Goal: Task Accomplishment & Management: Manage account settings

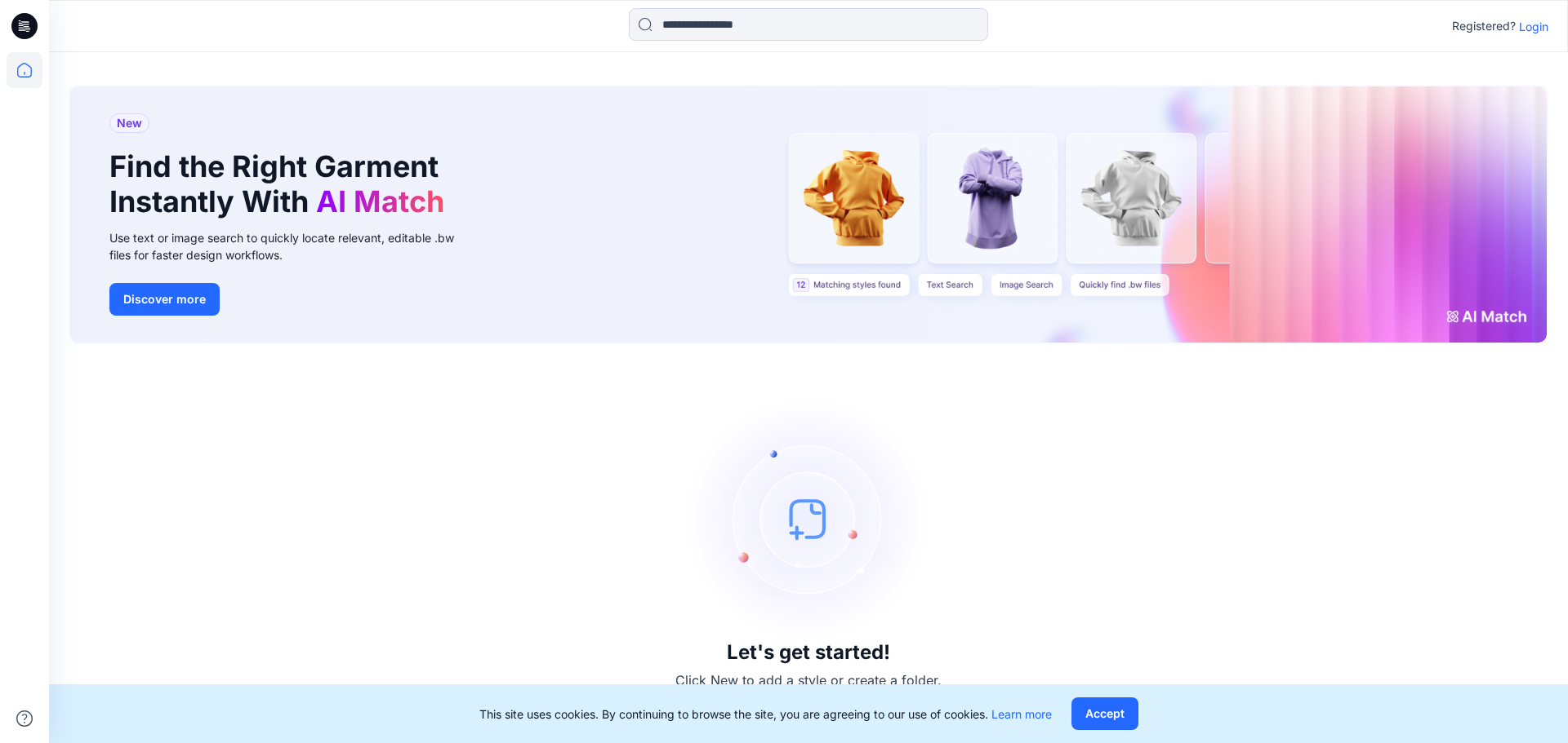
click at [16, 23] on icon at bounding box center [24, 26] width 26 height 26
click at [23, 77] on icon at bounding box center [24, 70] width 14 height 14
click at [857, 243] on div "New Find the Right Garment Instantly With AI Match Use text or image search to …" at bounding box center [808, 214] width 1476 height 256
click at [173, 301] on button "Discover more" at bounding box center [165, 300] width 110 height 32
click at [1116, 729] on button "Accept" at bounding box center [1104, 714] width 67 height 32
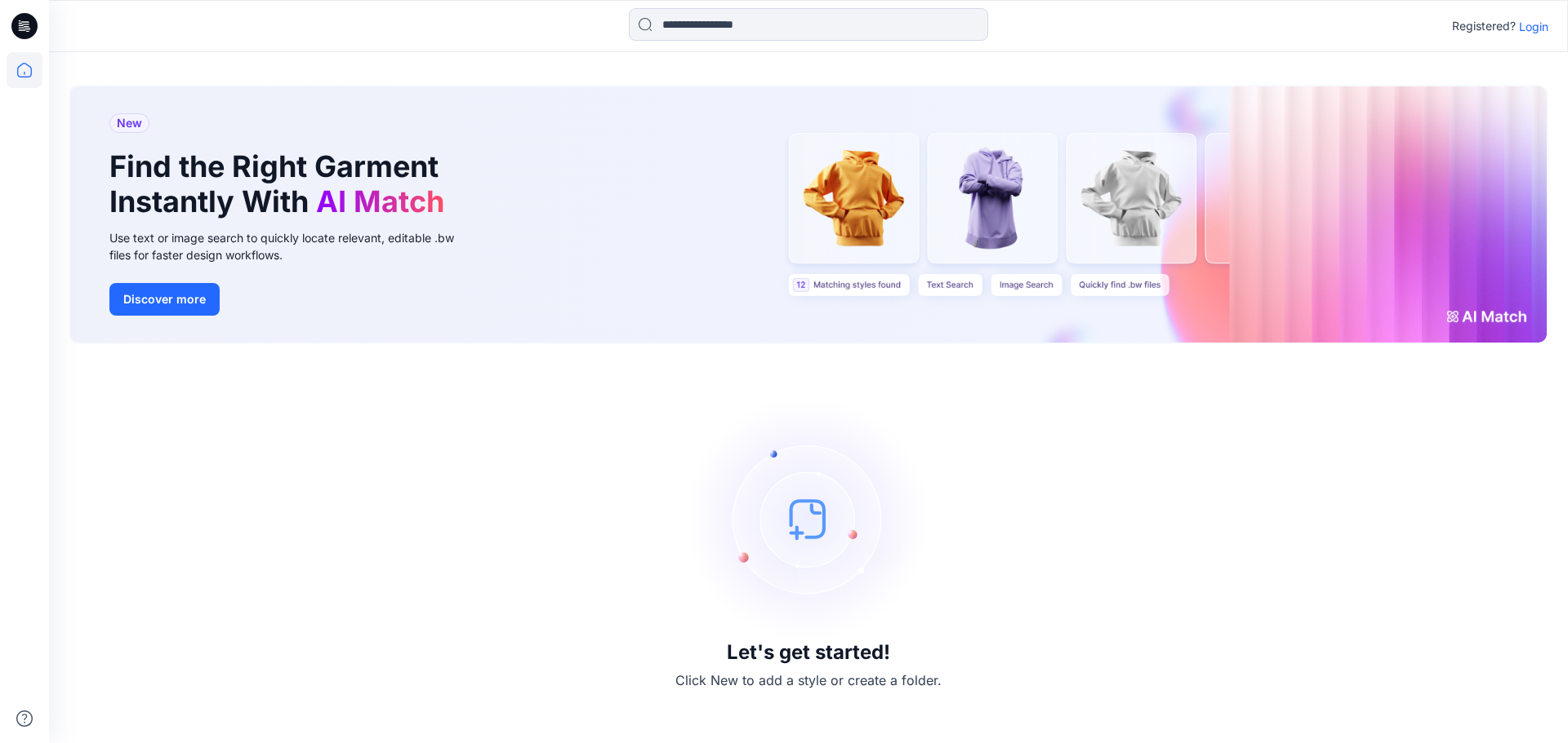
click at [1533, 30] on p "Login" at bounding box center [1533, 26] width 30 height 17
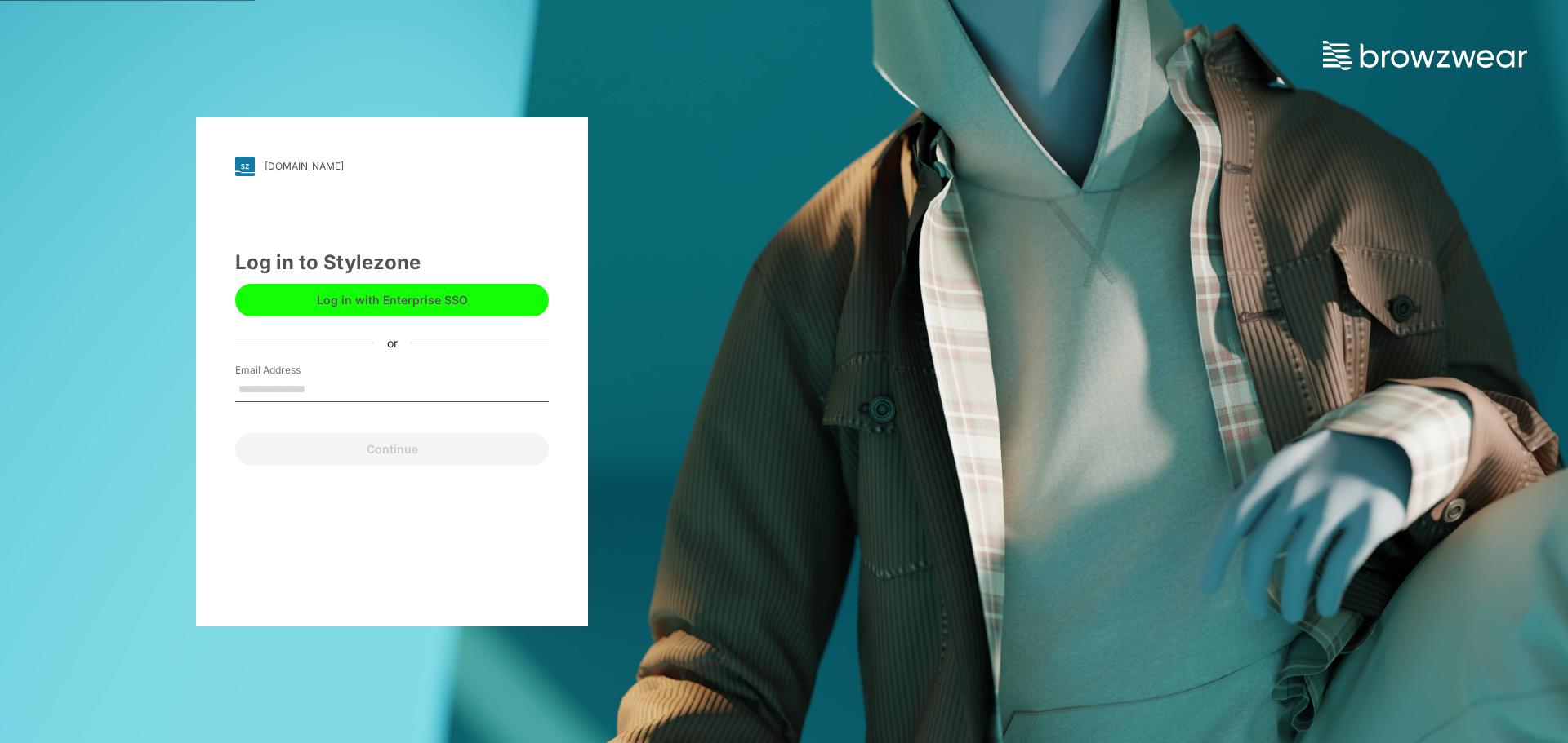
click at [423, 387] on input "Email Address" at bounding box center [392, 389] width 313 height 24
type input "**********"
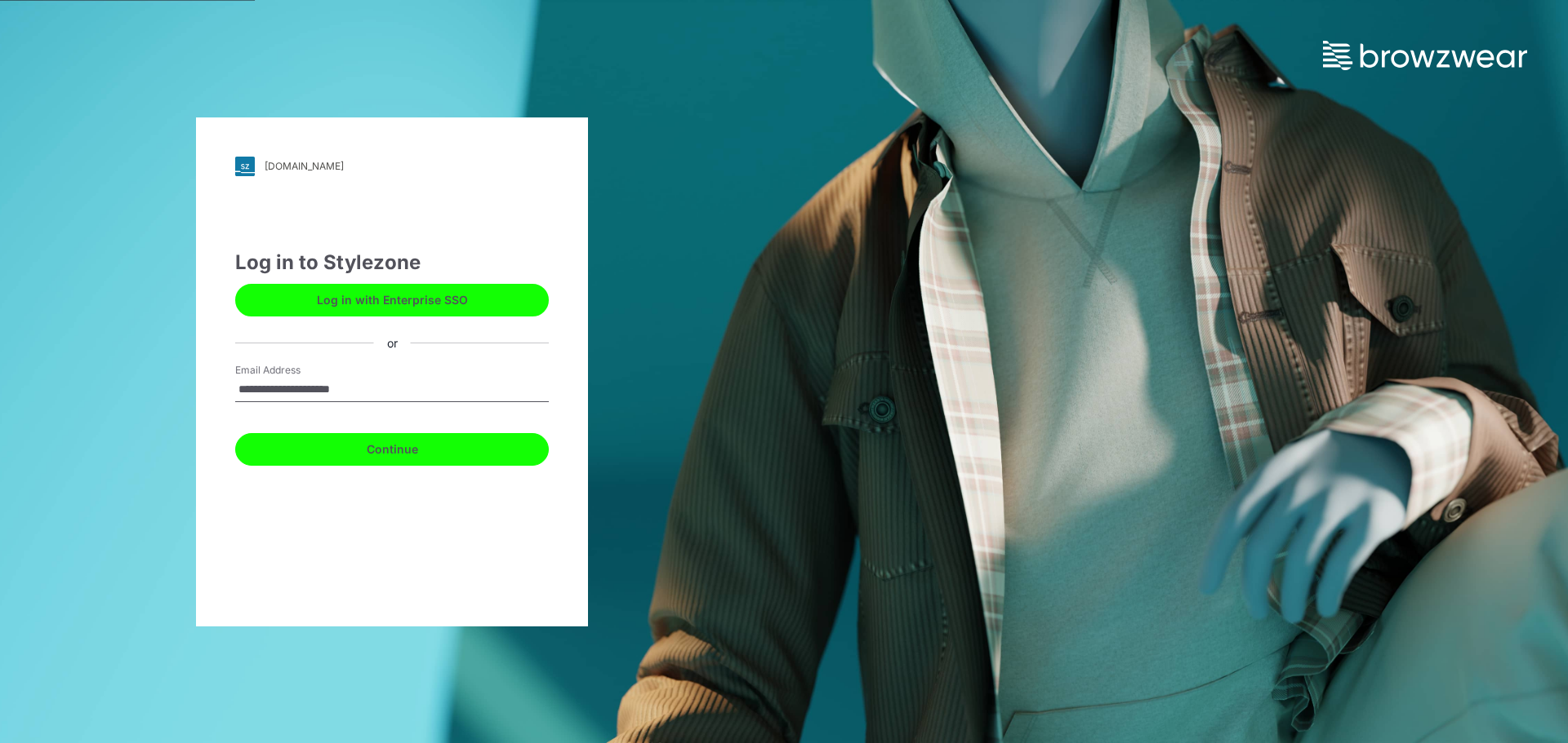
click at [427, 453] on button "Continue" at bounding box center [392, 450] width 313 height 32
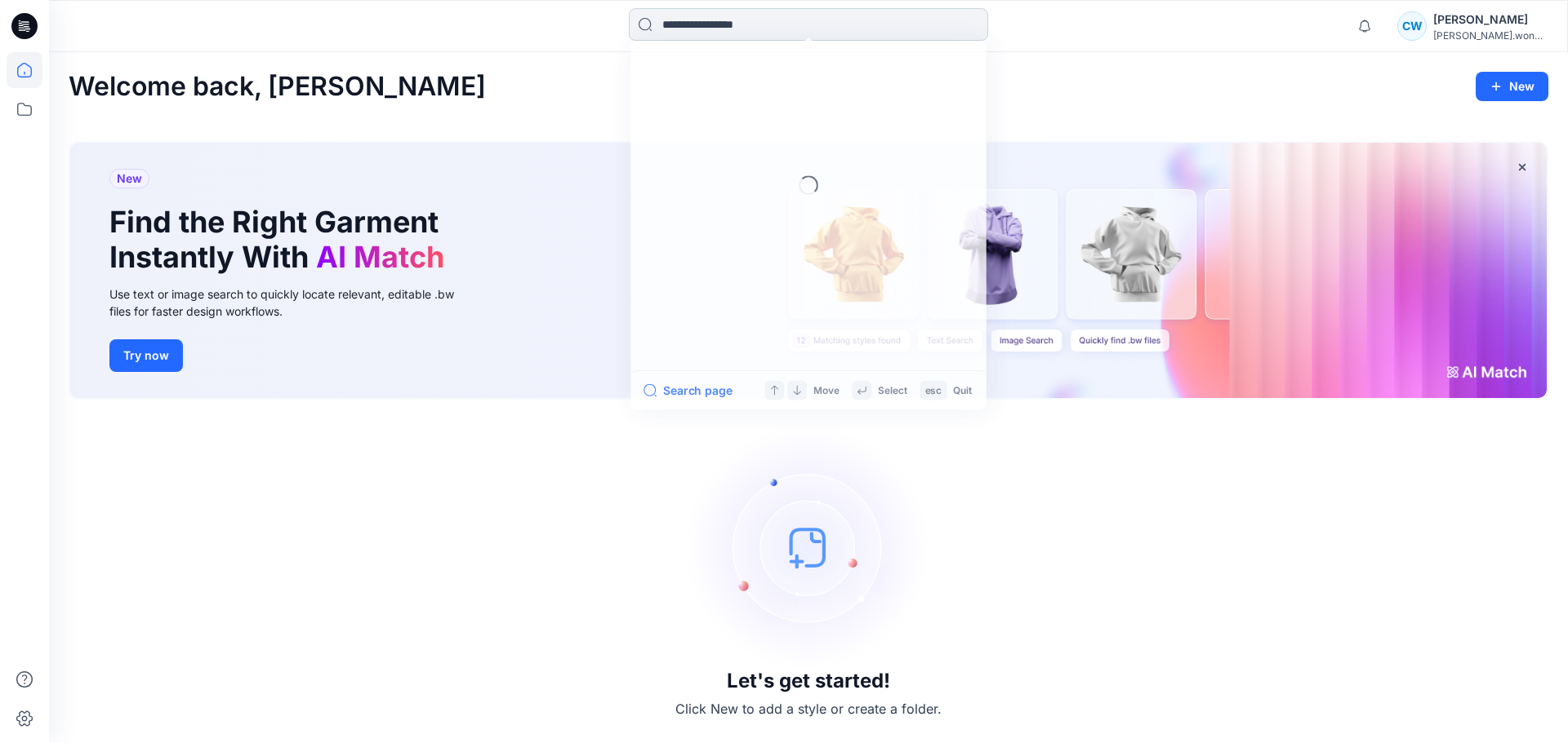
click at [797, 17] on input at bounding box center [807, 24] width 359 height 32
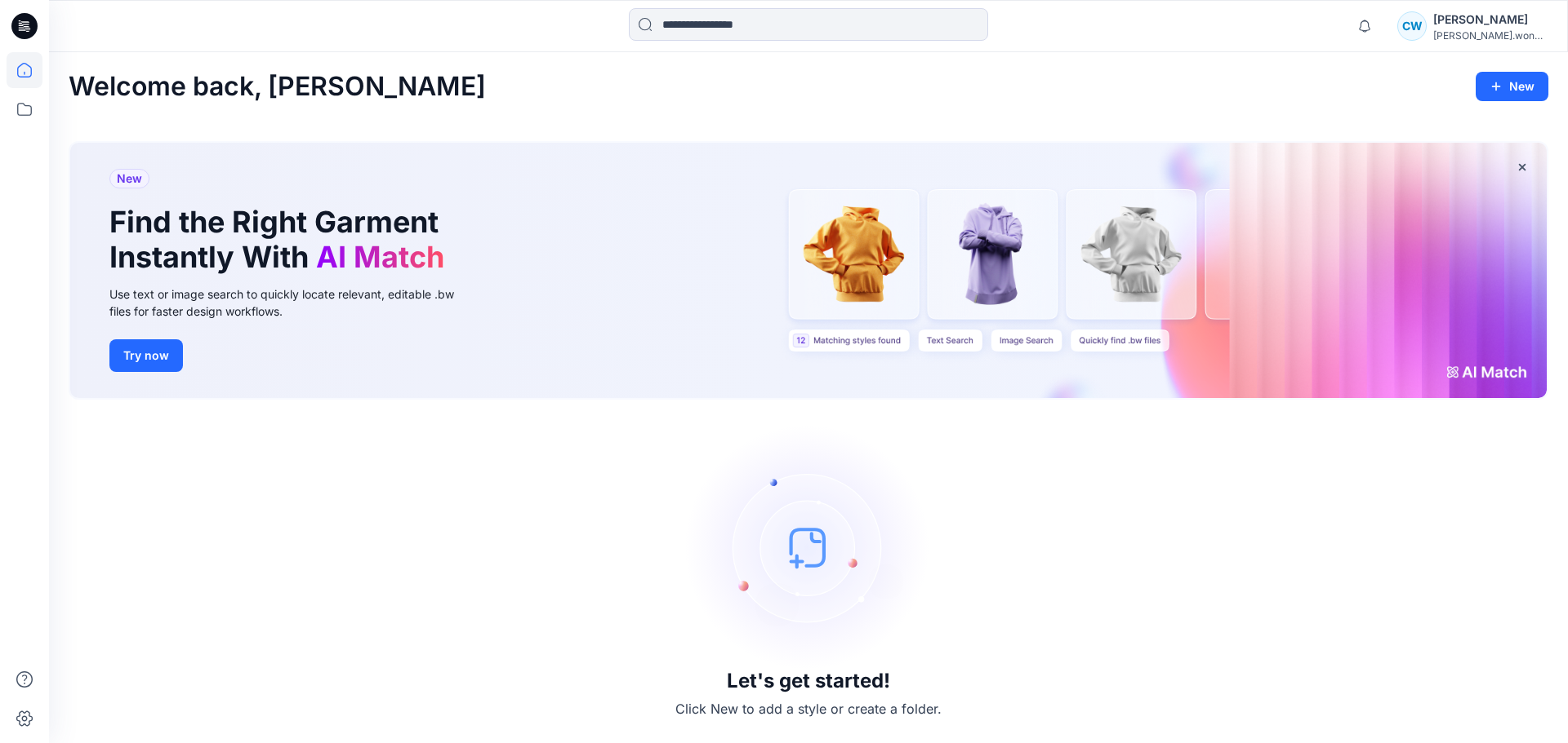
click at [31, 30] on icon at bounding box center [27, 29] width 5 height 1
click at [27, 107] on icon at bounding box center [24, 110] width 36 height 36
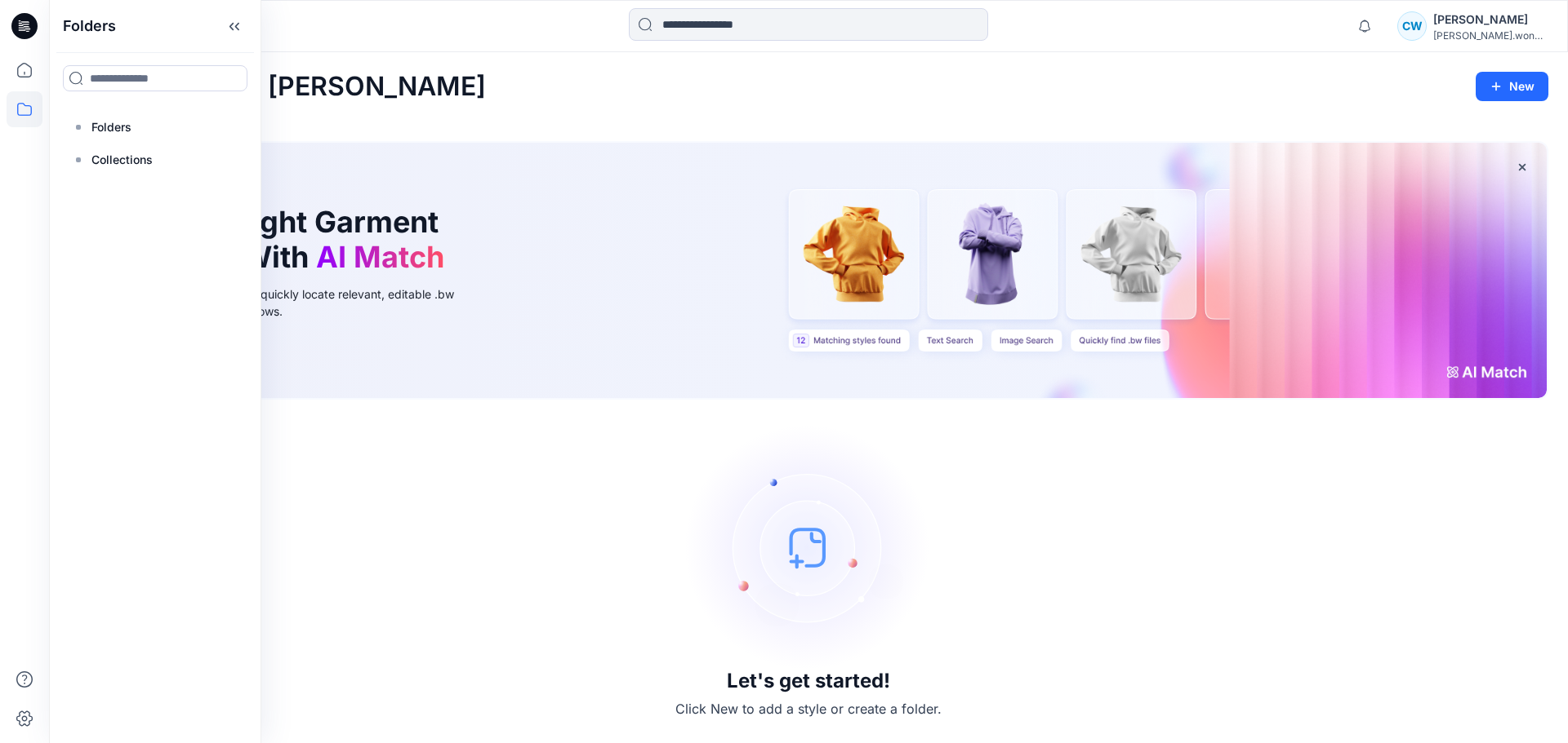
click at [301, 74] on h2 "Welcome back, [PERSON_NAME]" at bounding box center [277, 87] width 418 height 31
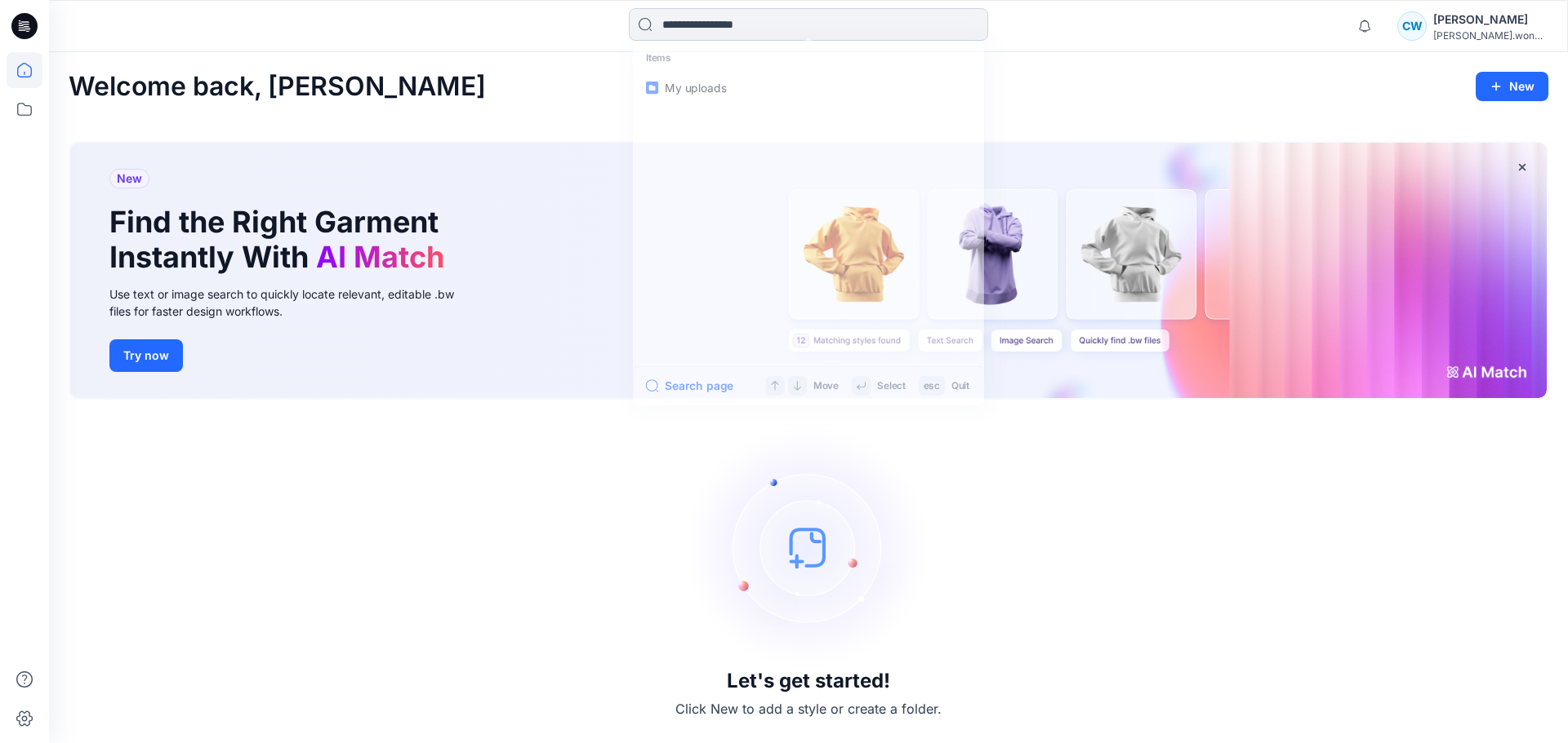
click at [740, 17] on input at bounding box center [807, 24] width 359 height 32
